Goal: Find specific page/section: Find specific page/section

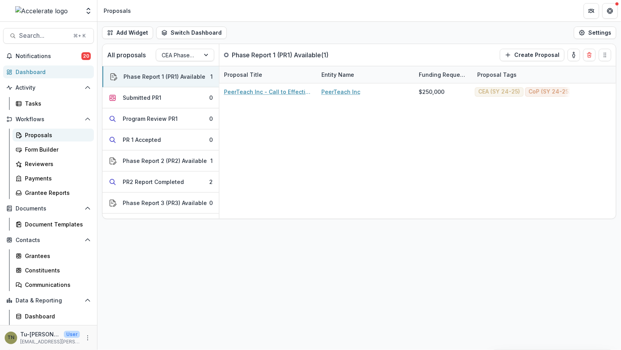
click at [50, 132] on div "Proposals" at bounding box center [56, 135] width 63 height 8
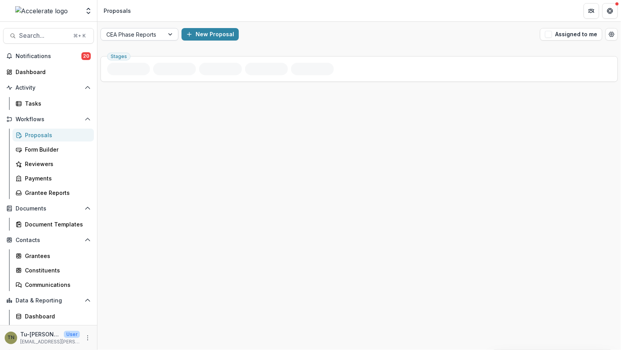
click at [138, 36] on div at bounding box center [132, 35] width 52 height 10
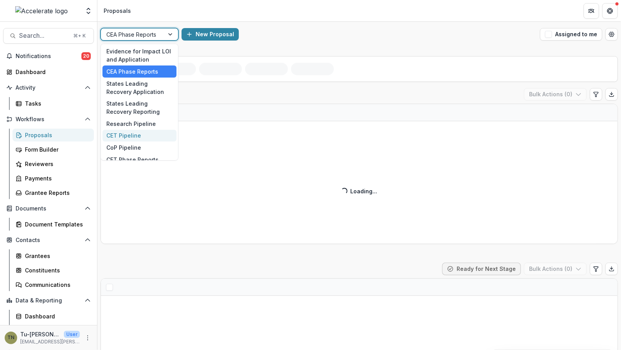
click at [129, 135] on div "CET Pipeline" at bounding box center [139, 136] width 74 height 12
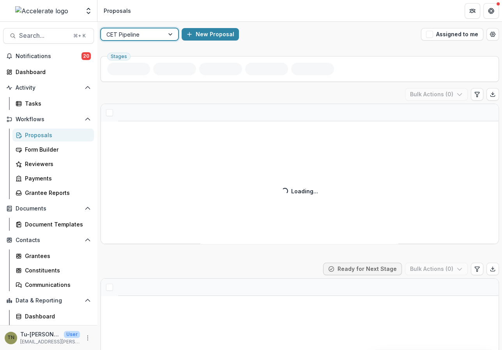
click at [166, 32] on div at bounding box center [171, 34] width 14 height 12
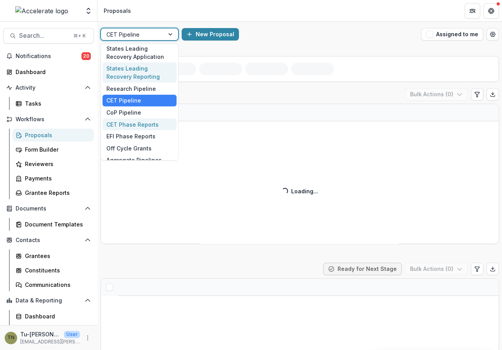
scroll to position [34, 0]
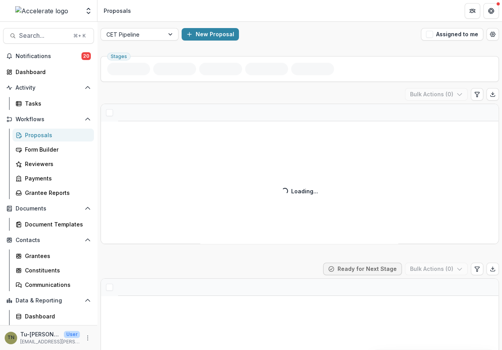
click at [281, 42] on div "CET Pipeline New Proposal Assigned to me" at bounding box center [299, 34] width 404 height 25
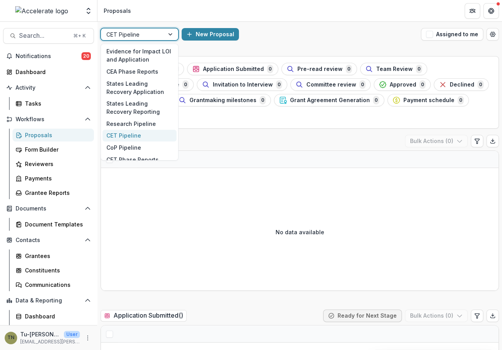
click at [159, 31] on div "CET Pipeline" at bounding box center [132, 34] width 63 height 11
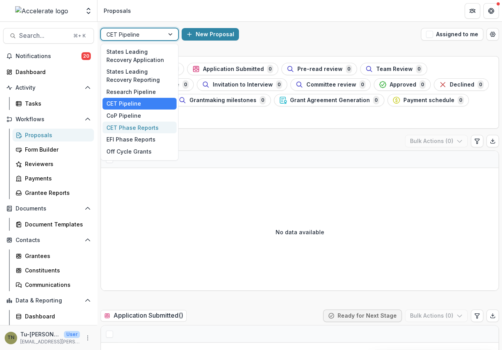
scroll to position [54, 0]
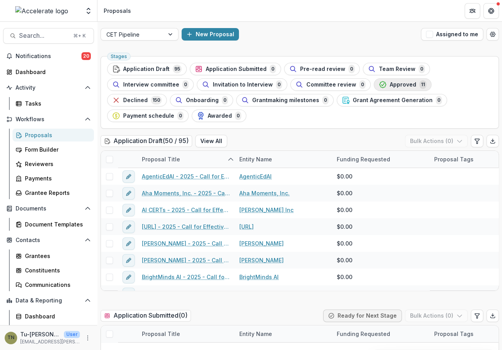
click at [395, 81] on span "Approved" at bounding box center [403, 84] width 26 height 7
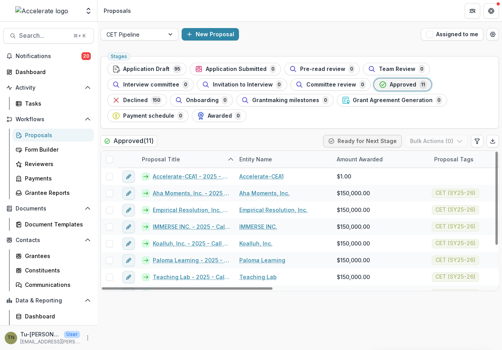
click at [191, 329] on div "Stages Application Draft 95 Application Submitted 0 Pre-read review 0 Team Revi…" at bounding box center [299, 201] width 404 height 297
